Goal: Information Seeking & Learning: Learn about a topic

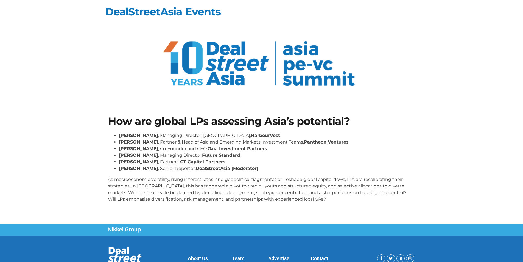
click at [297, 197] on p "As macroeconomic volatility, rising interest rates, and geopolitical fragmentat…" at bounding box center [262, 189] width 308 height 26
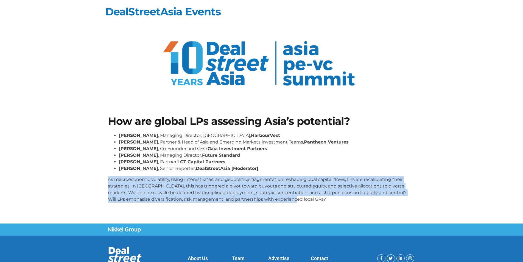
drag, startPoint x: 294, startPoint y: 199, endPoint x: 103, endPoint y: 179, distance: 191.9
click at [103, 179] on section "How are global LPs assessing Asia’s potential? Kelvin Yap , Managing Director, …" at bounding box center [261, 161] width 523 height 124
copy p "As macroeconomic volatility, rising interest rates, and geopolitical fragmentat…"
click at [332, 175] on div "Kelvin Yap , Managing Director, Singapore, HarbourVest Brian Lim , Partner & He…" at bounding box center [262, 167] width 308 height 70
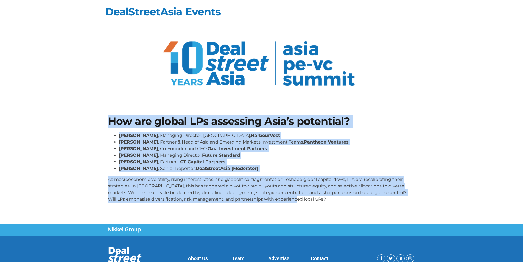
drag, startPoint x: 286, startPoint y: 198, endPoint x: 83, endPoint y: 118, distance: 218.5
click at [83, 118] on section "How are global LPs assessing Asia’s potential? Kelvin Yap , Managing Director, …" at bounding box center [261, 161] width 523 height 124
copy div "How are global LPs assessing Asia’s potential? Kelvin Yap , Managing Director, …"
click at [392, 139] on li "Brian Lim , Partner & Head of Asia and Emerging Markets Investment Teams, Panth…" at bounding box center [267, 142] width 297 height 7
click at [161, 14] on link "DealStreetAsia Events" at bounding box center [163, 11] width 116 height 13
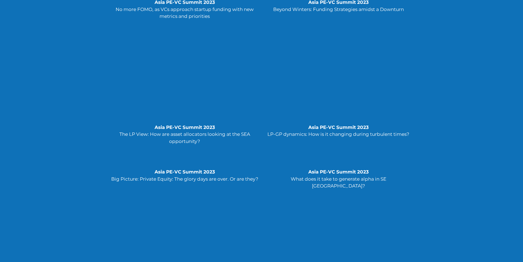
scroll to position [1510, 0]
